Goal: Book appointment/travel/reservation

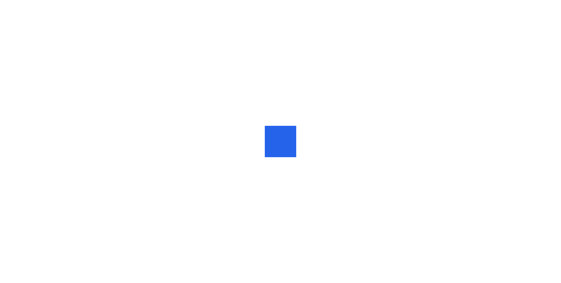
click at [229, 157] on div at bounding box center [280, 141] width 561 height 283
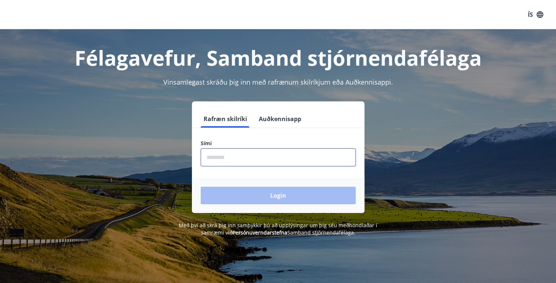
click at [212, 158] on input "phone" at bounding box center [278, 158] width 155 height 18
type input "********"
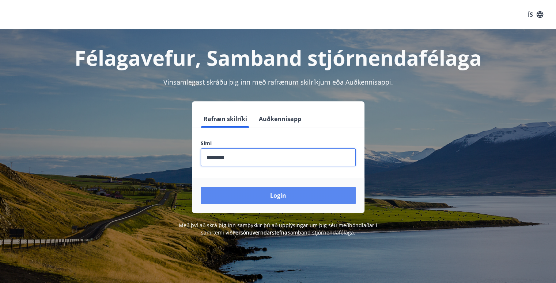
click at [262, 193] on button "Login" at bounding box center [278, 196] width 155 height 18
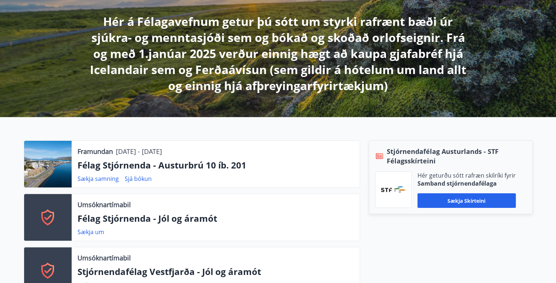
scroll to position [146, 0]
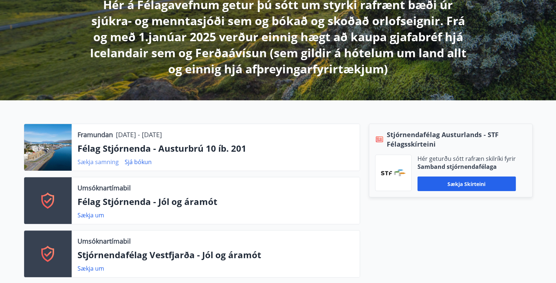
click at [98, 162] on link "Sækja samning" at bounding box center [97, 162] width 41 height 8
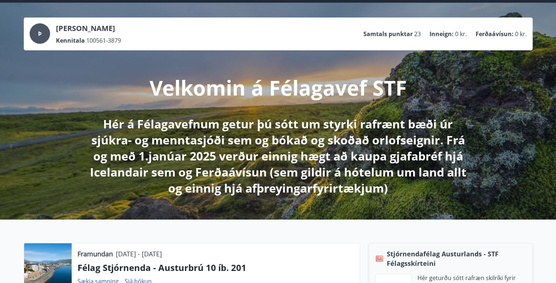
scroll to position [0, 0]
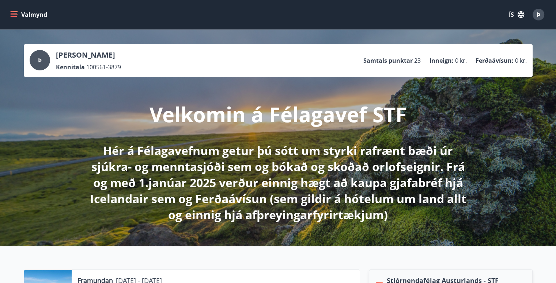
click at [14, 15] on icon "menu" at bounding box center [13, 14] width 7 height 7
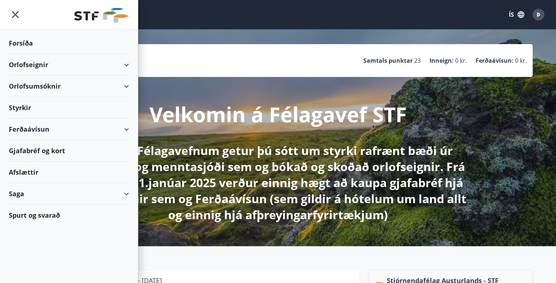
click at [37, 66] on div "Orlofseignir" at bounding box center [69, 65] width 120 height 22
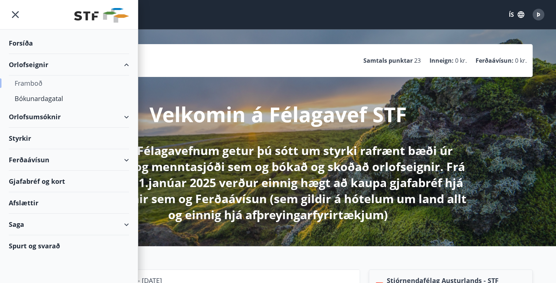
click at [36, 83] on div "Framboð" at bounding box center [69, 83] width 108 height 15
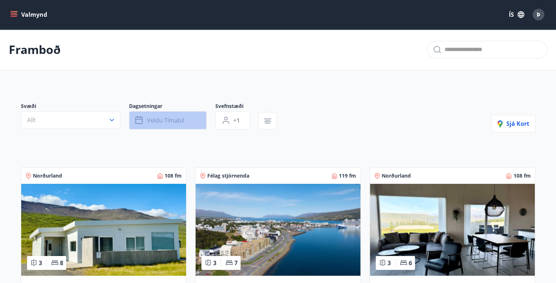
click at [159, 123] on span "Veldu tímabil" at bounding box center [165, 121] width 37 height 8
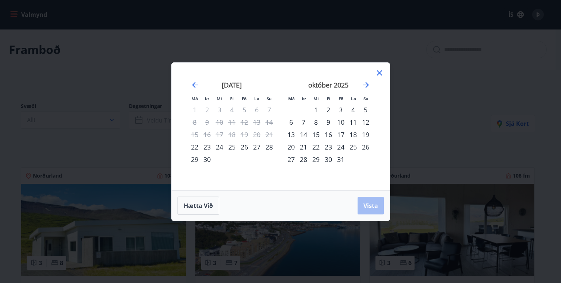
click at [326, 145] on div "23" at bounding box center [328, 147] width 12 height 12
click at [370, 209] on span "Vista" at bounding box center [370, 206] width 15 height 8
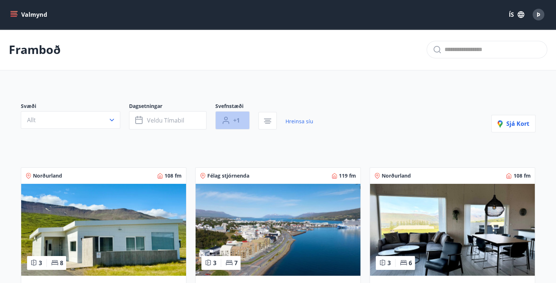
click at [235, 124] on span "+1" at bounding box center [236, 121] width 7 height 8
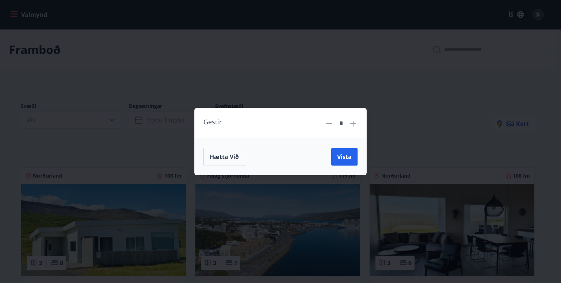
click at [352, 125] on icon at bounding box center [353, 123] width 9 height 9
type input "*"
click at [342, 154] on span "Vista" at bounding box center [344, 157] width 15 height 8
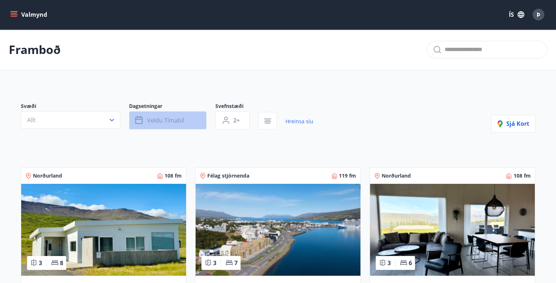
click at [172, 118] on span "Veldu tímabil" at bounding box center [165, 121] width 37 height 8
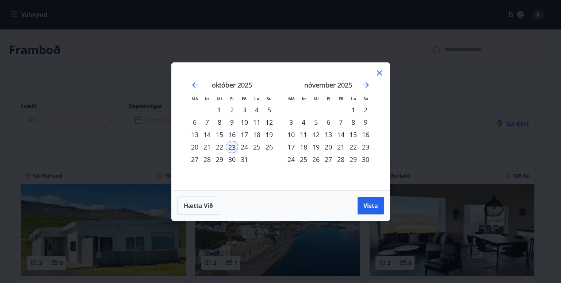
click at [209, 160] on div "28" at bounding box center [207, 159] width 12 height 12
click at [368, 206] on span "Vista" at bounding box center [370, 206] width 15 height 8
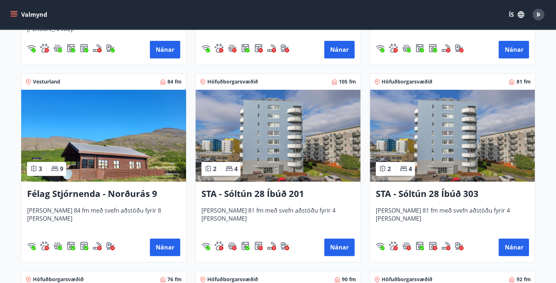
scroll to position [329, 0]
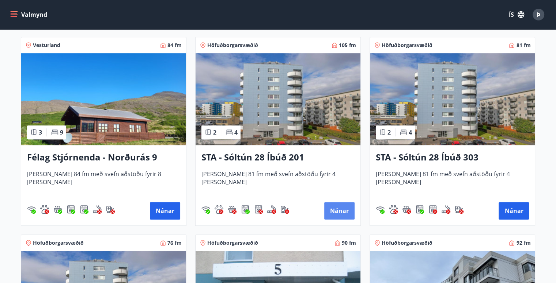
click at [331, 211] on button "Nánar" at bounding box center [339, 211] width 30 height 18
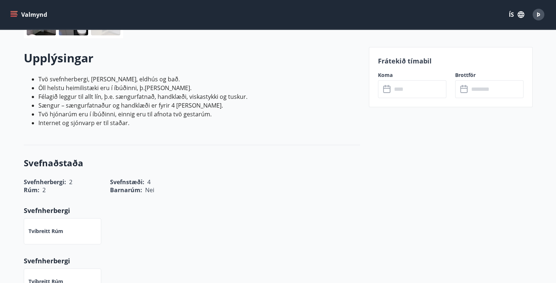
scroll to position [183, 0]
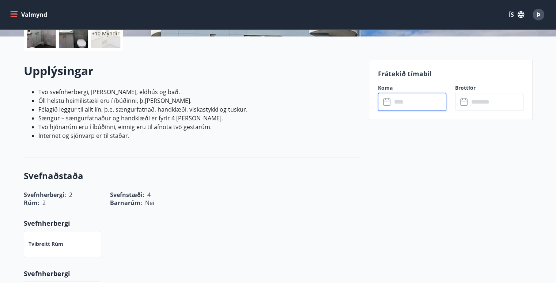
click at [407, 103] on input "text" at bounding box center [419, 102] width 54 height 18
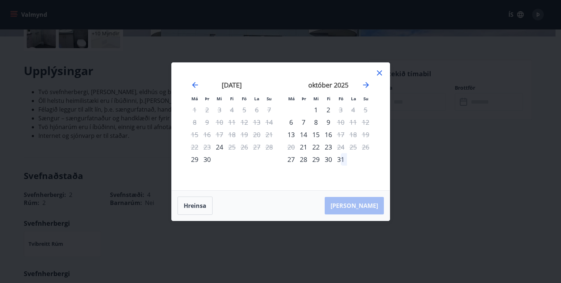
click at [378, 74] on icon at bounding box center [379, 73] width 5 height 5
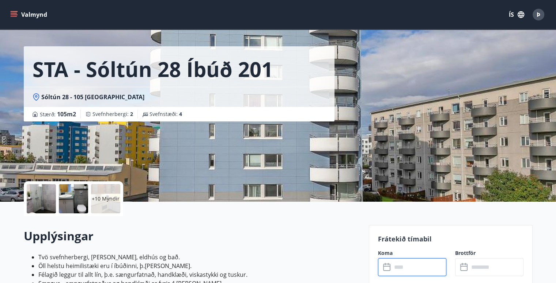
scroll to position [0, 0]
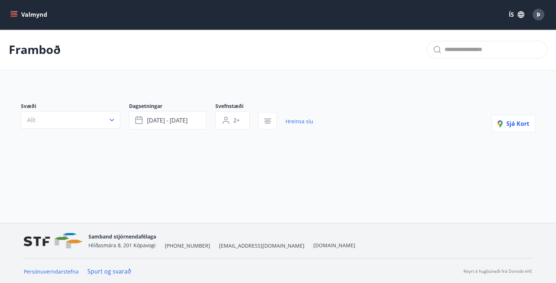
type input "*"
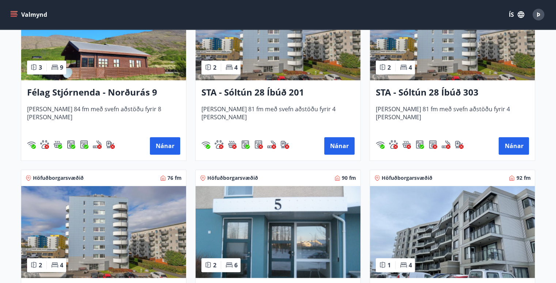
scroll to position [402, 0]
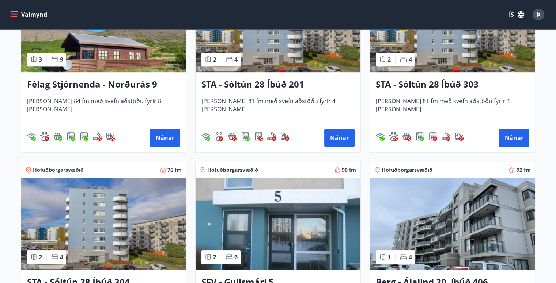
click at [411, 85] on h3 "STA - Sóltún 28 Íbúð 303" at bounding box center [452, 84] width 153 height 13
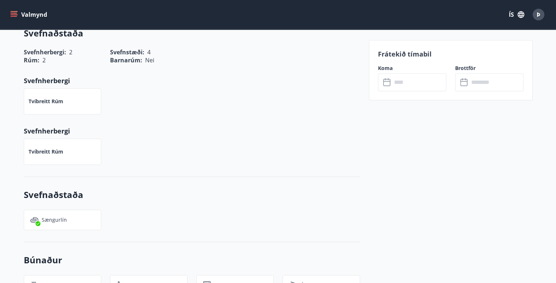
scroll to position [329, 0]
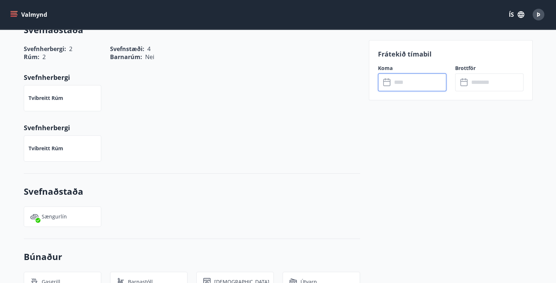
click at [395, 84] on input "text" at bounding box center [419, 82] width 54 height 18
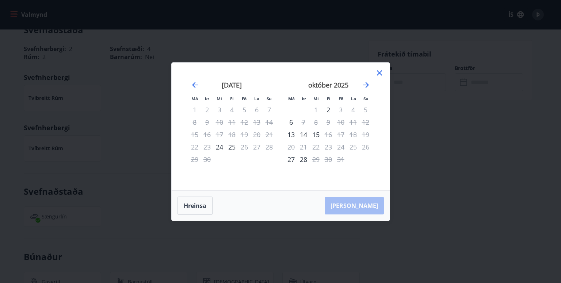
click at [381, 73] on icon at bounding box center [379, 73] width 9 height 9
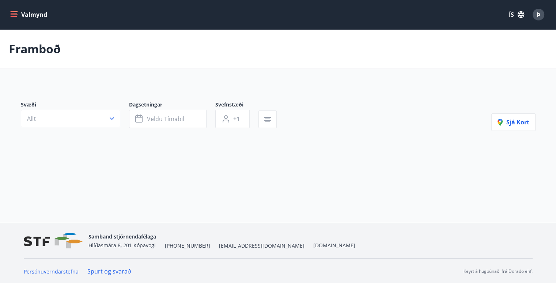
type input "*"
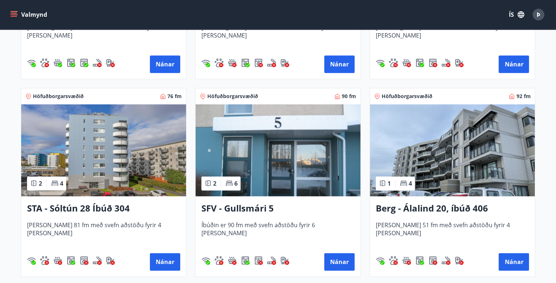
scroll to position [512, 0]
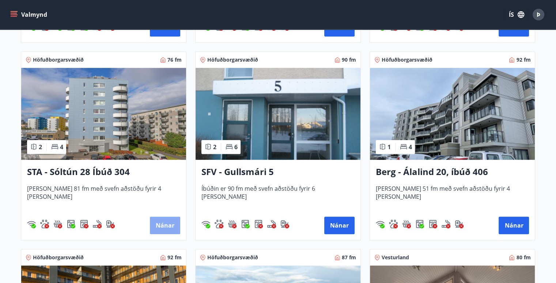
click at [165, 222] on button "Nánar" at bounding box center [165, 226] width 30 height 18
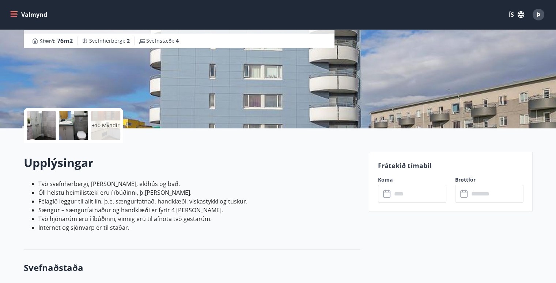
scroll to position [110, 0]
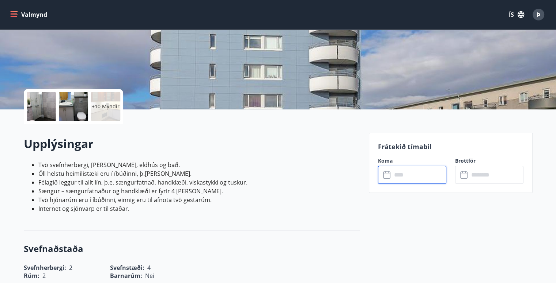
click at [400, 175] on input "text" at bounding box center [419, 175] width 54 height 18
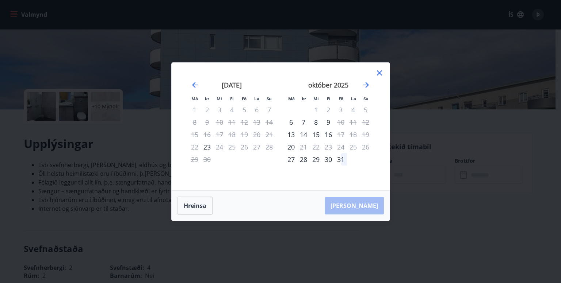
click at [383, 71] on icon at bounding box center [379, 73] width 9 height 9
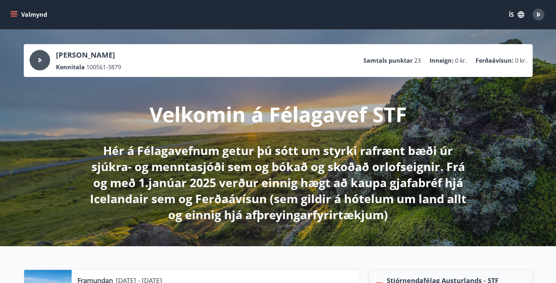
click at [11, 12] on icon "menu" at bounding box center [15, 11] width 8 height 1
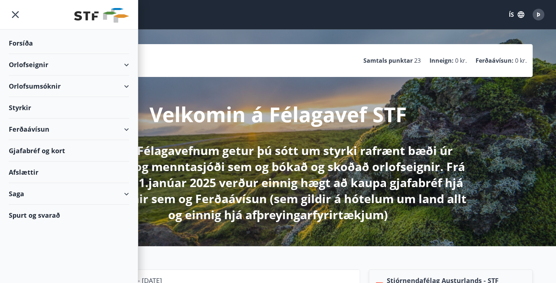
click at [125, 64] on div "Orlofseignir" at bounding box center [69, 65] width 120 height 22
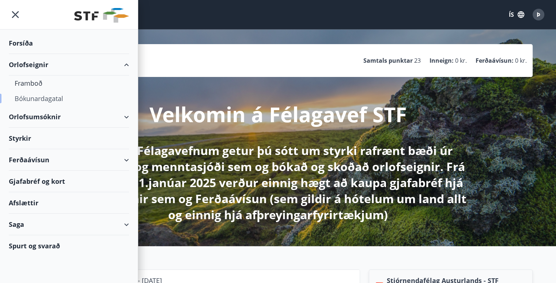
click at [46, 99] on div "Bókunardagatal" at bounding box center [69, 98] width 108 height 15
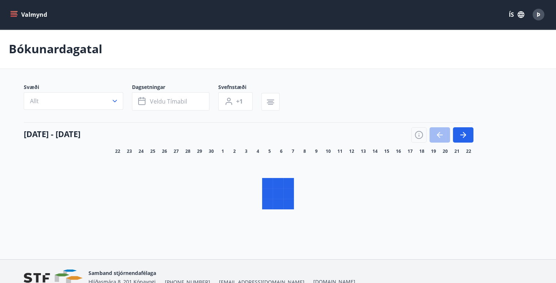
click at [237, 101] on span "+1" at bounding box center [239, 102] width 7 height 8
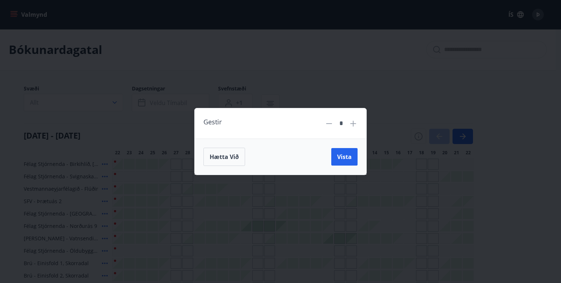
click at [354, 122] on icon at bounding box center [353, 123] width 9 height 9
type input "*"
drag, startPoint x: 343, startPoint y: 155, endPoint x: 325, endPoint y: 139, distance: 23.5
click at [343, 155] on span "Vista" at bounding box center [344, 157] width 15 height 8
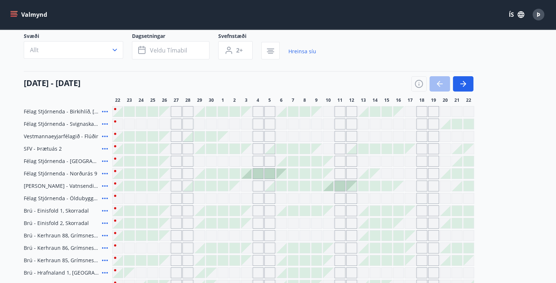
scroll to position [37, 0]
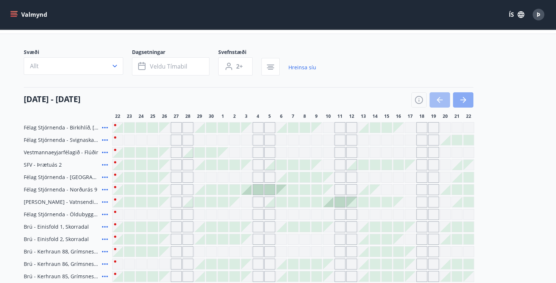
click at [460, 98] on icon "button" at bounding box center [462, 100] width 9 height 9
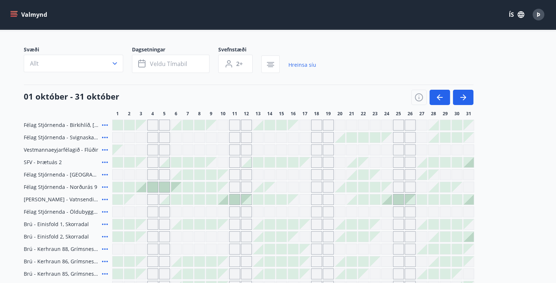
scroll to position [0, 0]
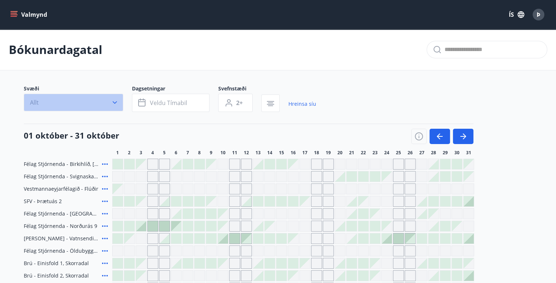
click at [104, 105] on button "Allt" at bounding box center [73, 103] width 99 height 18
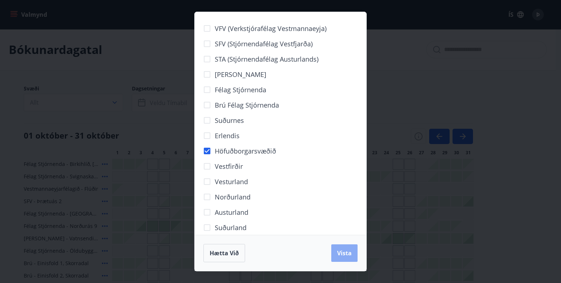
click at [346, 254] on span "Vista" at bounding box center [344, 253] width 15 height 8
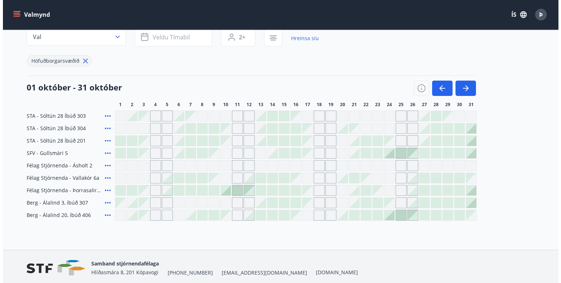
scroll to position [73, 0]
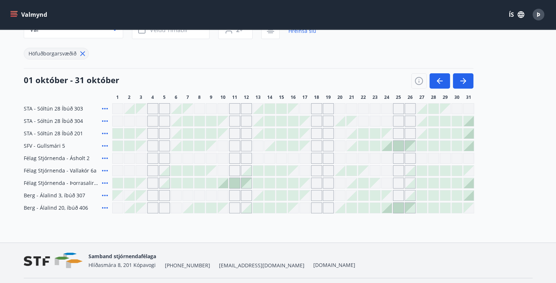
click at [104, 160] on icon at bounding box center [104, 158] width 9 height 9
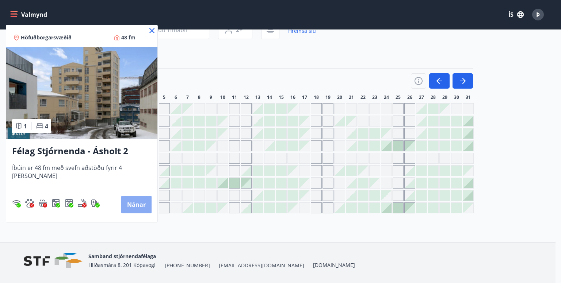
click at [132, 203] on button "Nánar" at bounding box center [136, 205] width 30 height 18
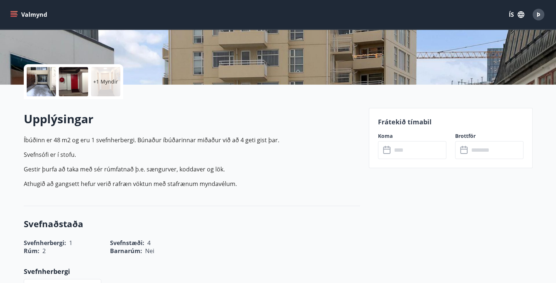
scroll to position [146, 0]
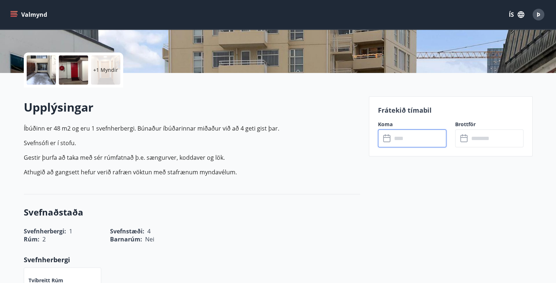
click at [393, 138] on input "text" at bounding box center [419, 139] width 54 height 18
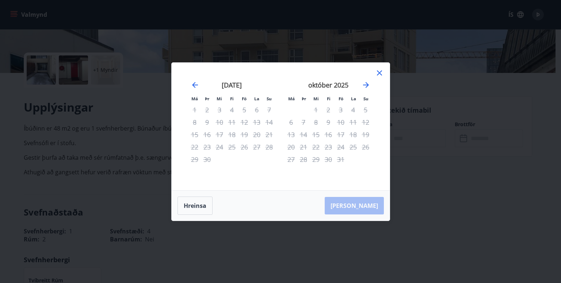
click at [378, 72] on icon at bounding box center [379, 73] width 5 height 5
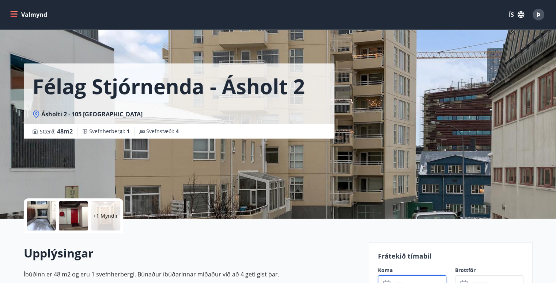
scroll to position [0, 0]
